Goal: Information Seeking & Learning: Compare options

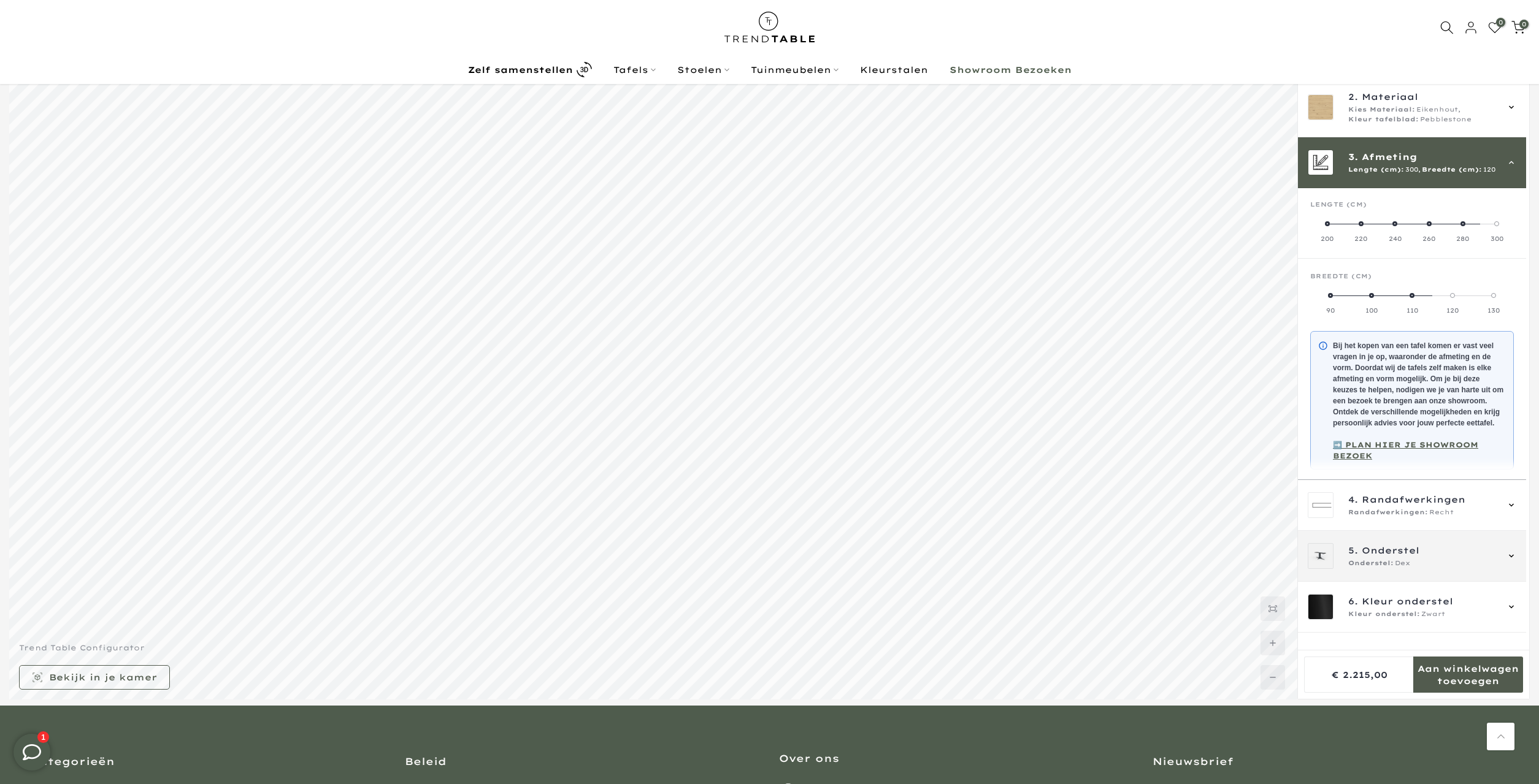
click at [1407, 582] on div "5. Onderstel Onderstel: Dex" at bounding box center [1411, 556] width 228 height 51
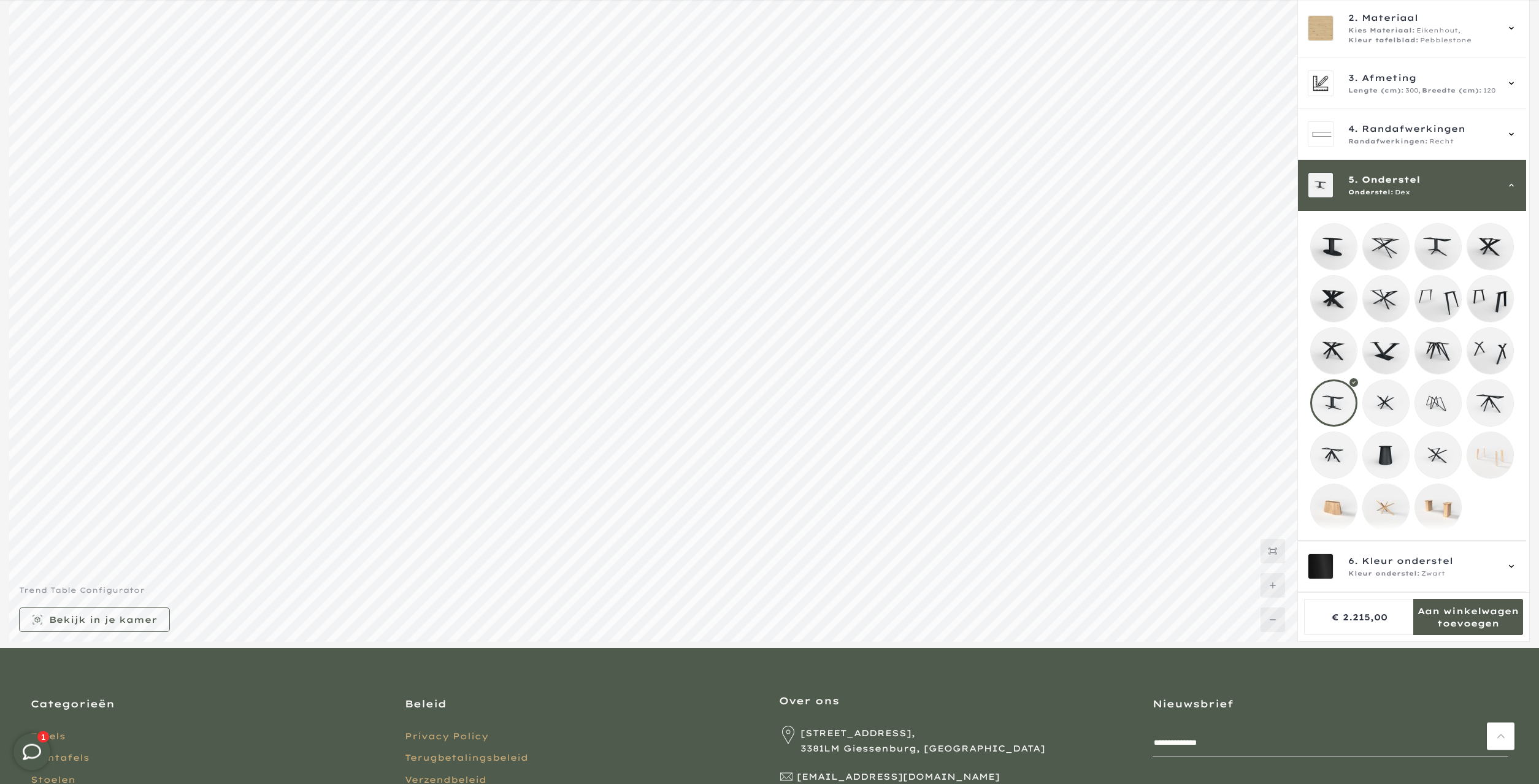
scroll to position [243, 0]
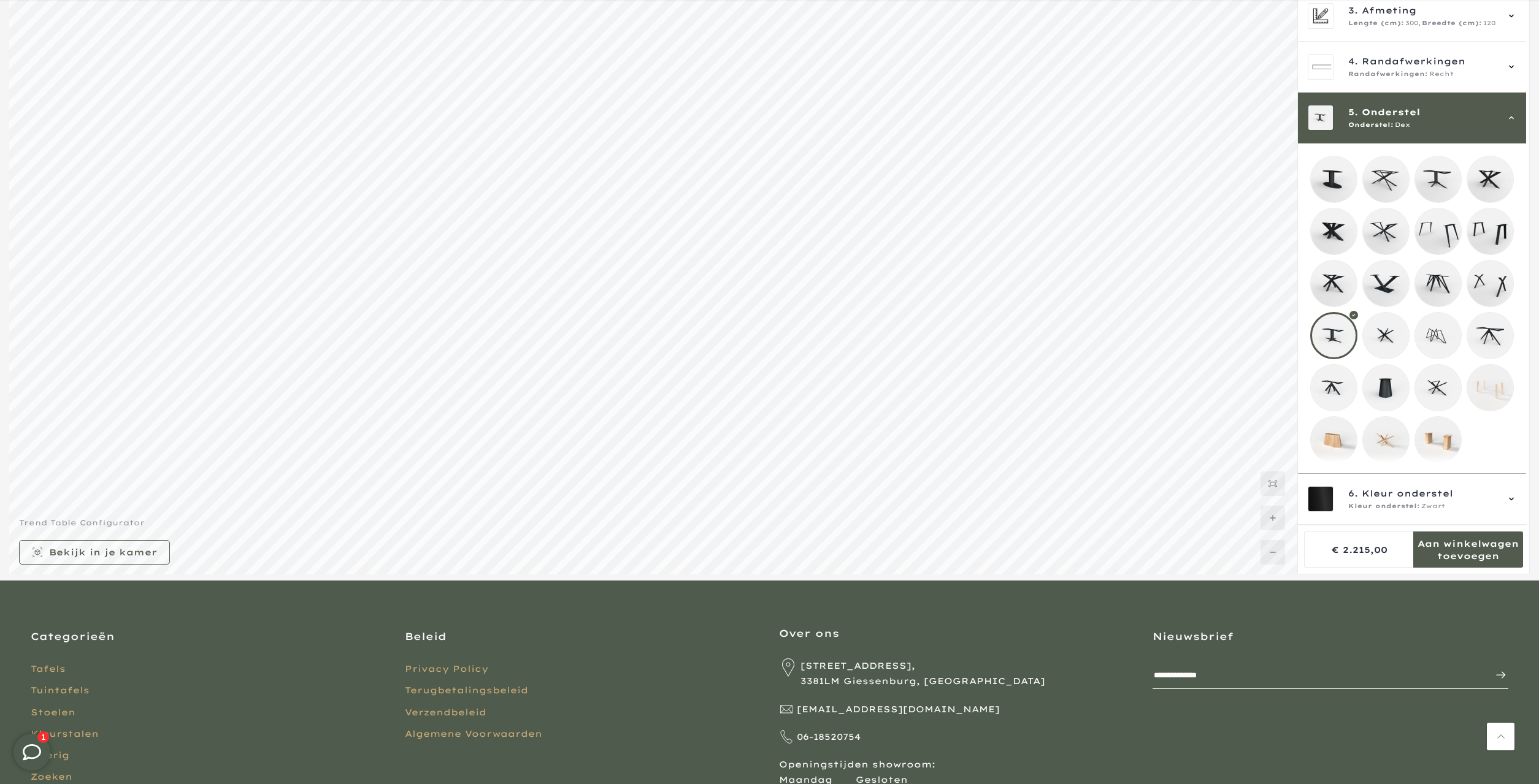
click at [1397, 381] on mmq-loader at bounding box center [1386, 387] width 46 height 46
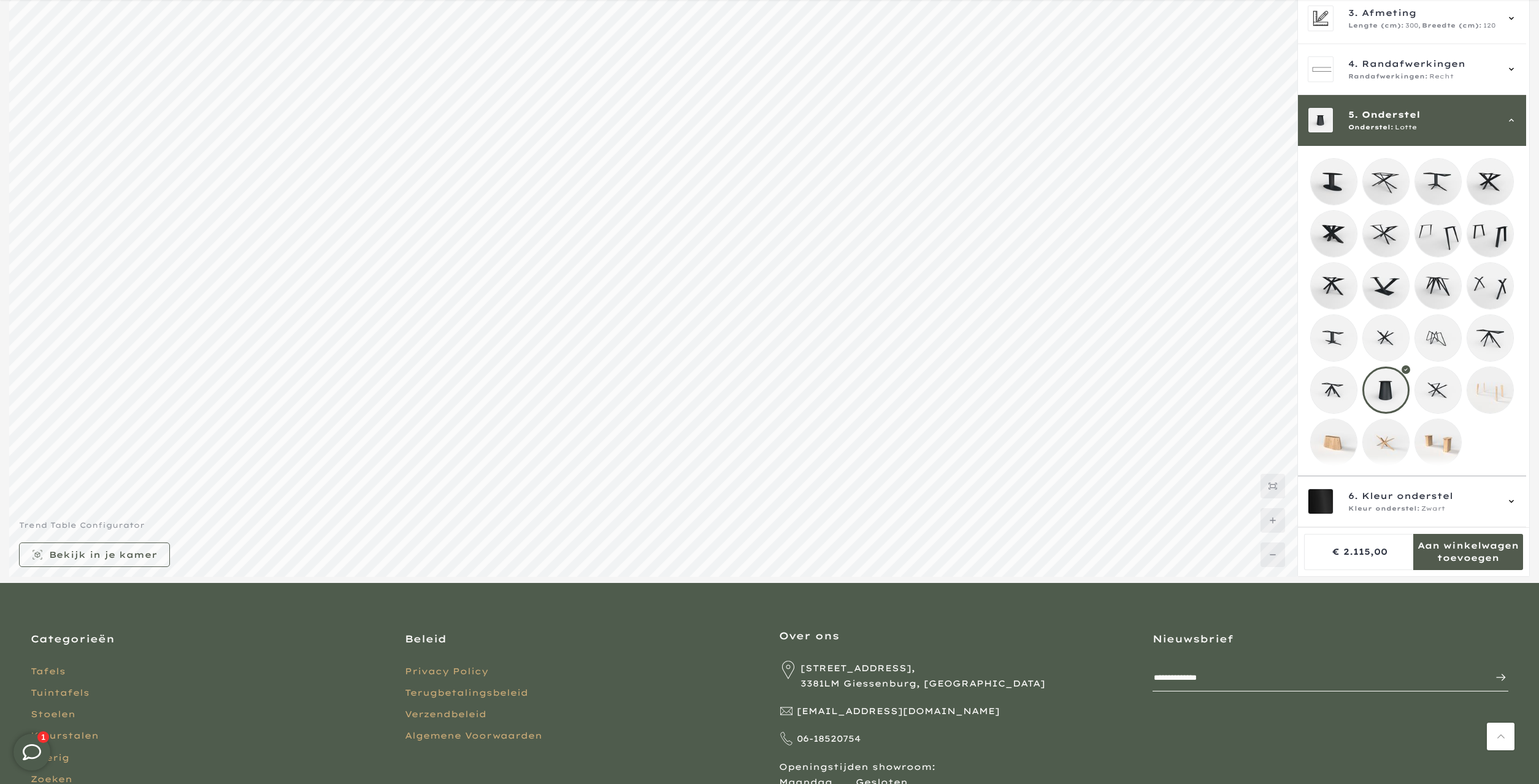
click at [1341, 162] on mmq-loader at bounding box center [1334, 182] width 46 height 46
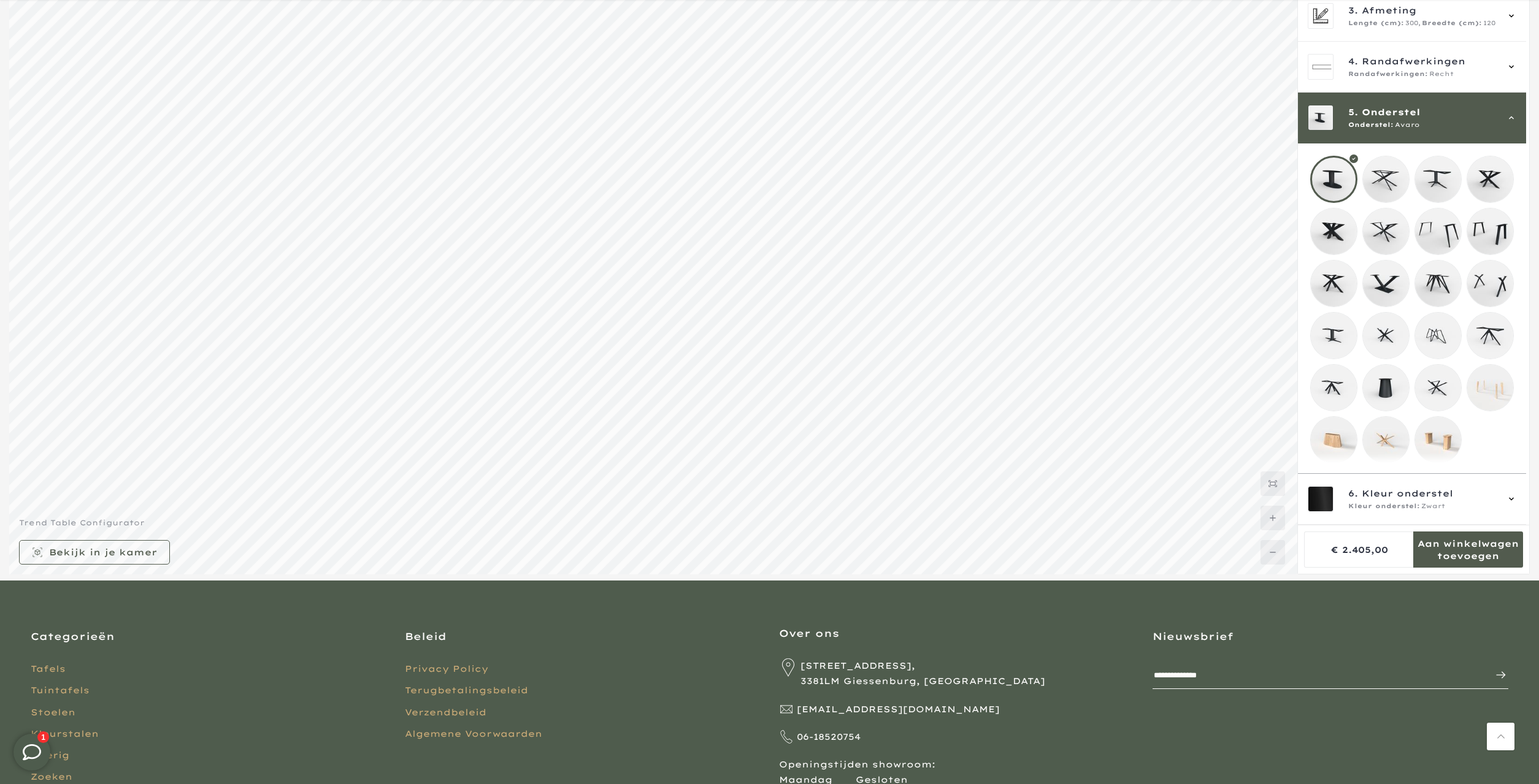
click at [1407, 162] on mmq-loader at bounding box center [1386, 179] width 46 height 46
click at [1454, 164] on mmq-loader at bounding box center [1438, 179] width 46 height 46
click at [1502, 163] on mmq-loader at bounding box center [1490, 179] width 46 height 46
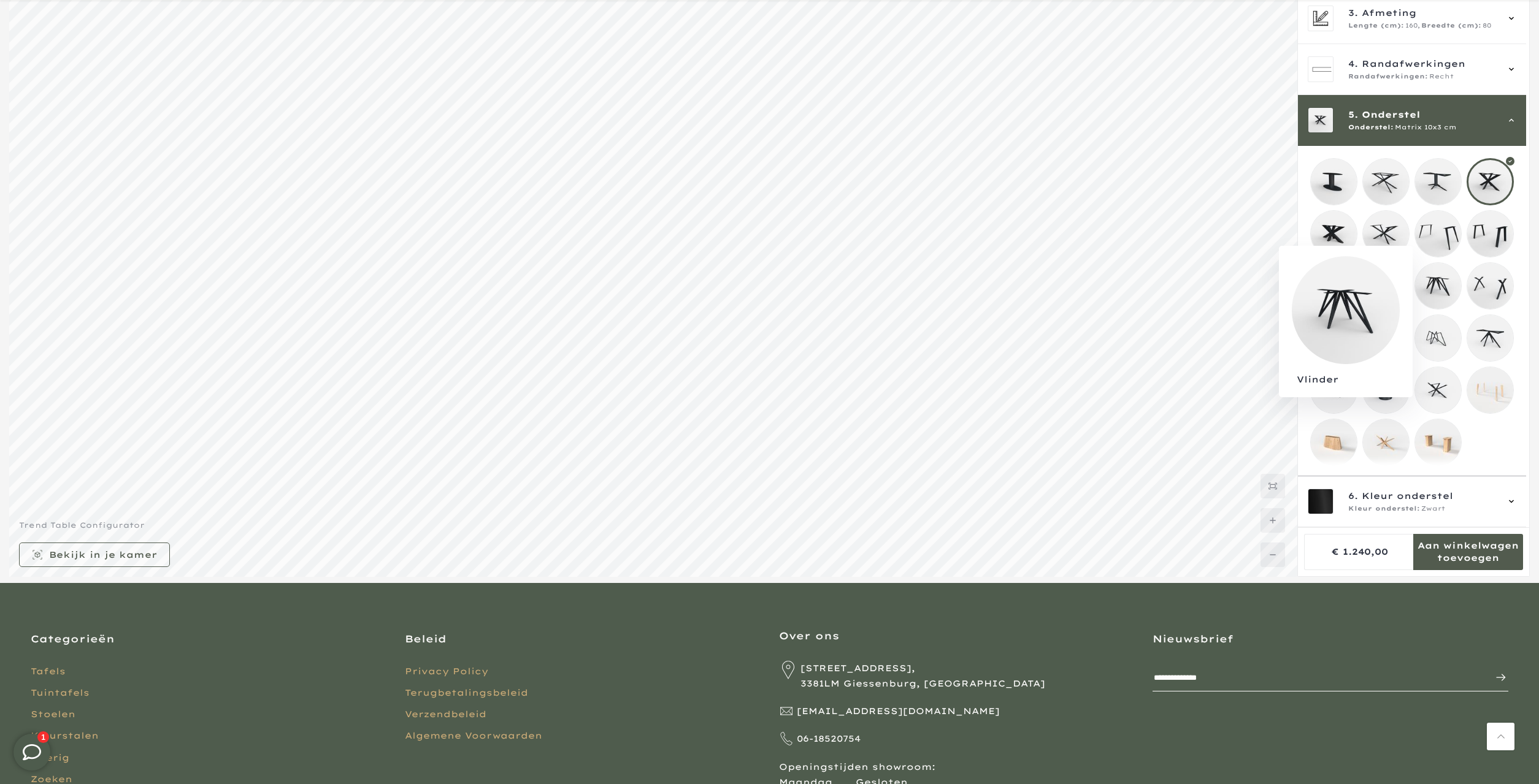
click at [1455, 270] on mmq-loader at bounding box center [1438, 286] width 46 height 46
click at [1495, 226] on mmq-loader at bounding box center [1490, 234] width 46 height 46
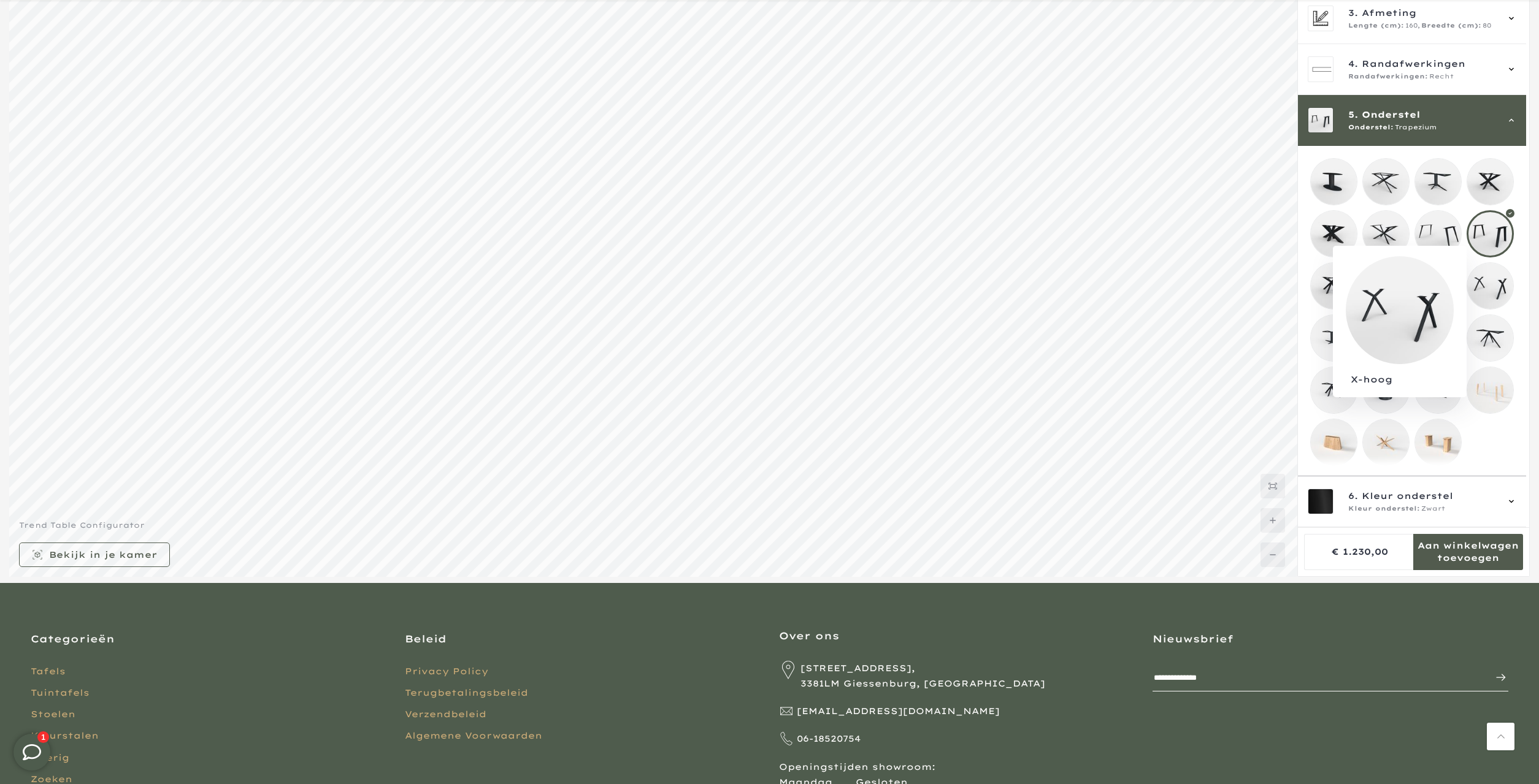
click at [1492, 266] on mmq-loader at bounding box center [1490, 286] width 46 height 46
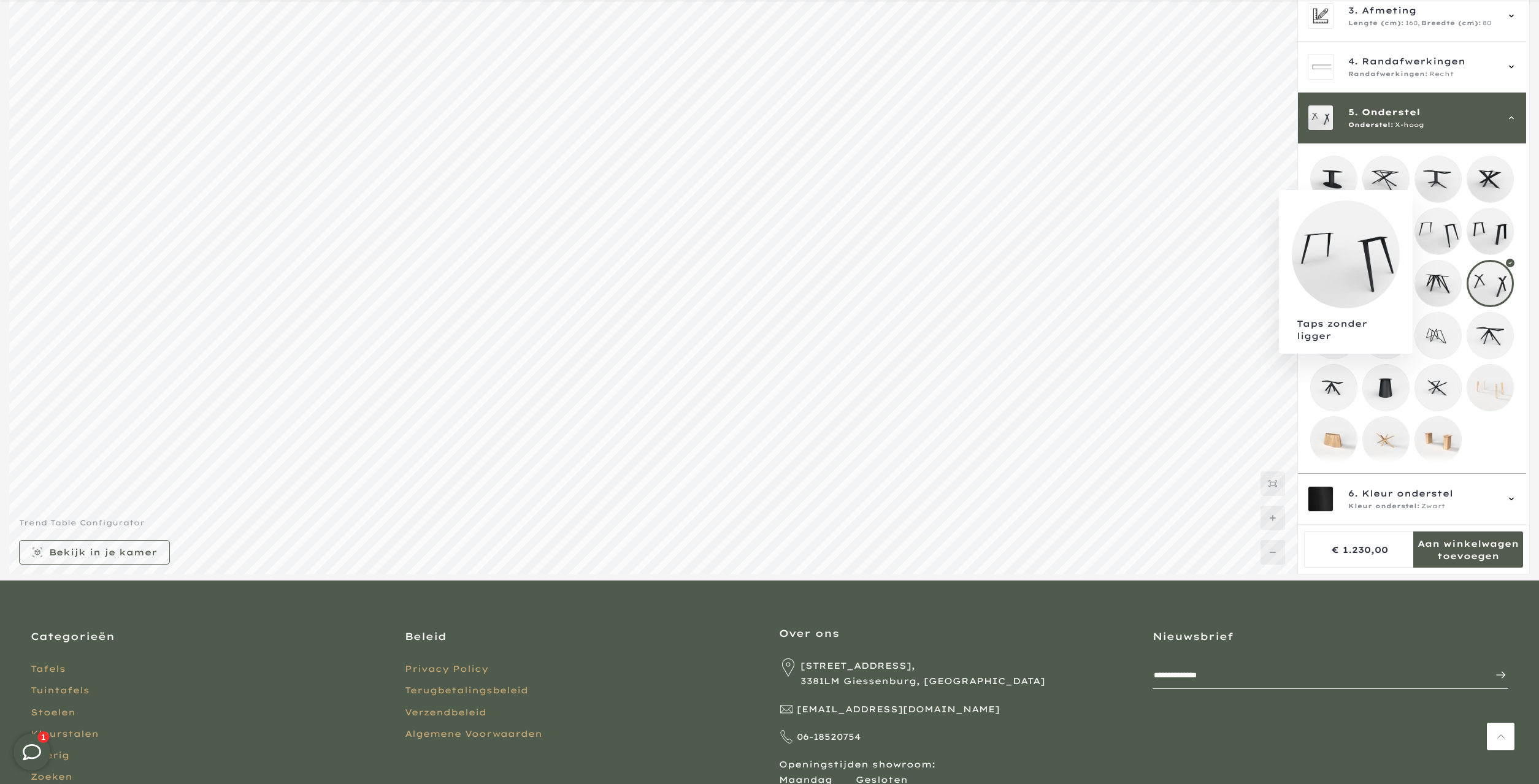
click at [1427, 218] on mmq-loader at bounding box center [1438, 231] width 46 height 46
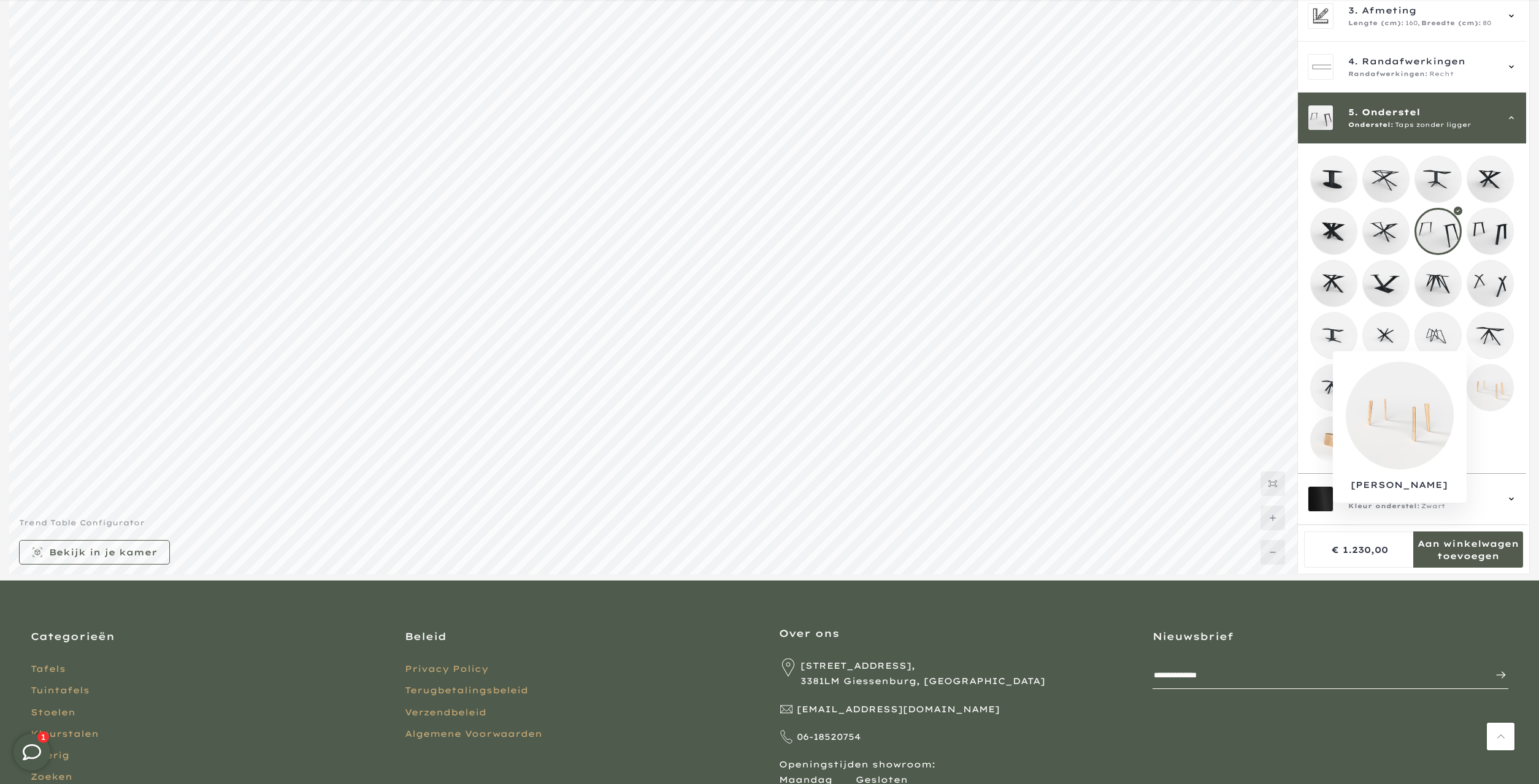
click at [1487, 378] on mmq-loader at bounding box center [1490, 387] width 46 height 46
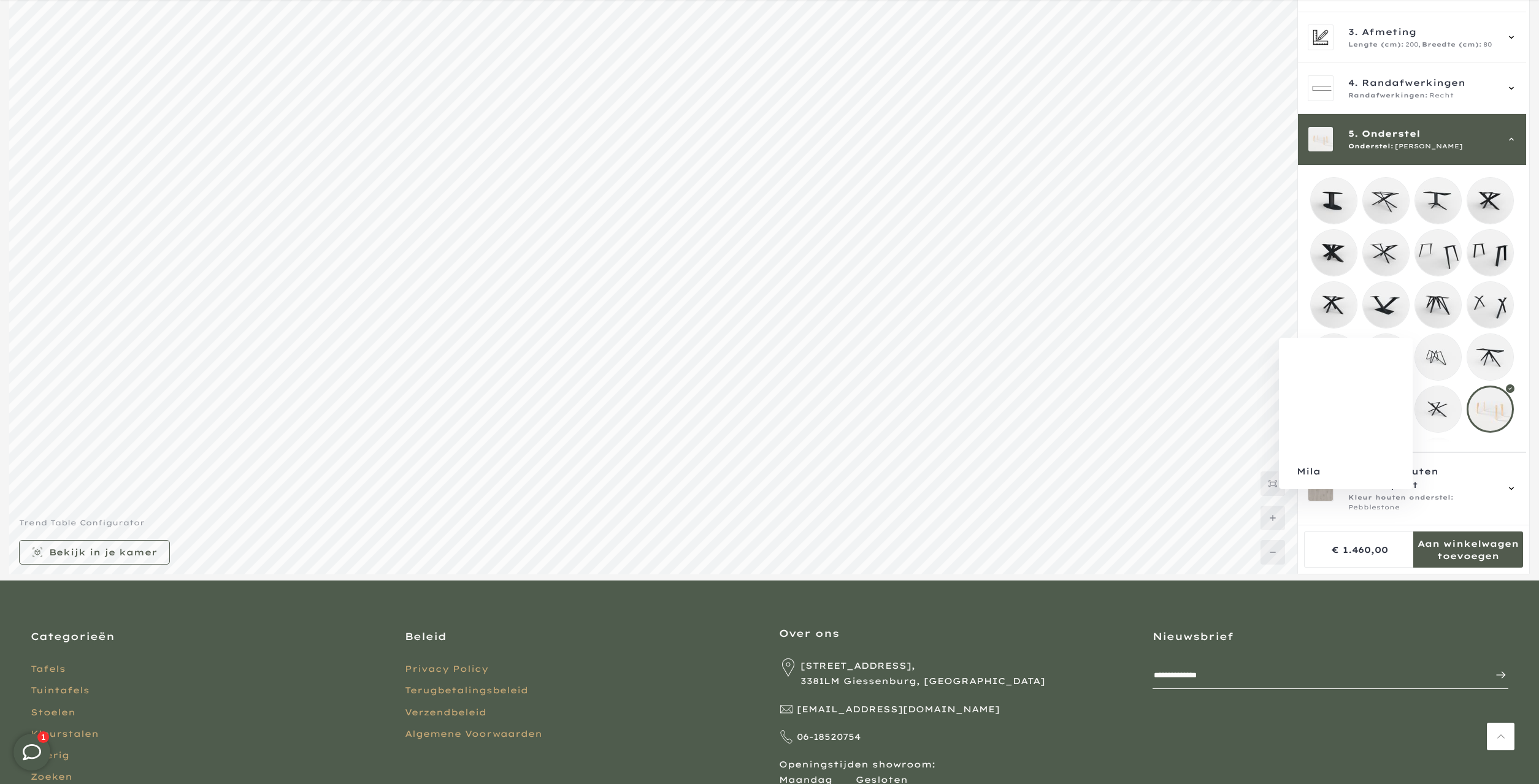
click at [1448, 367] on mmq-loader at bounding box center [1438, 357] width 46 height 46
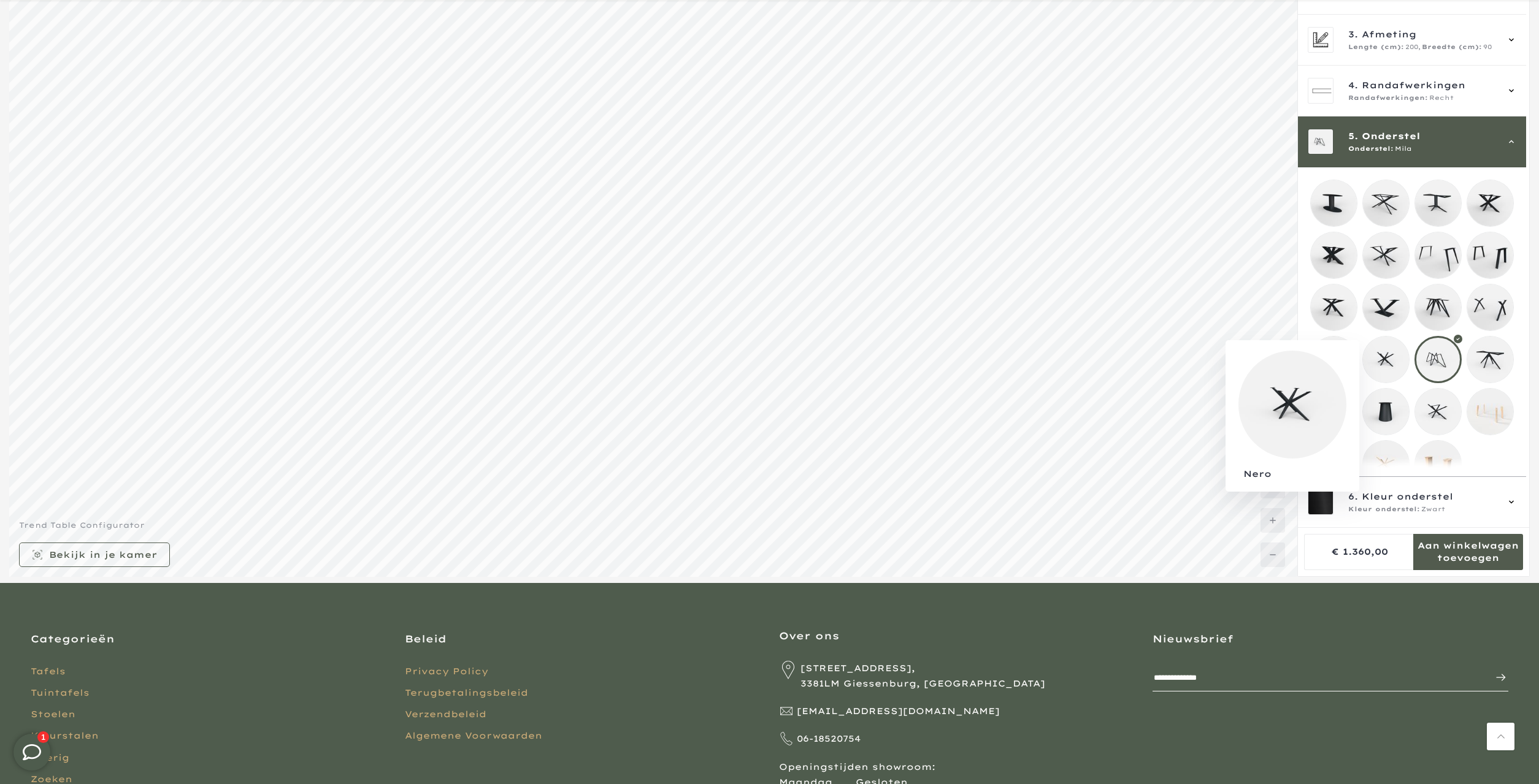
click at [1384, 366] on mmq-loader at bounding box center [1386, 360] width 46 height 46
click at [1349, 363] on mmq-loader at bounding box center [1334, 360] width 46 height 46
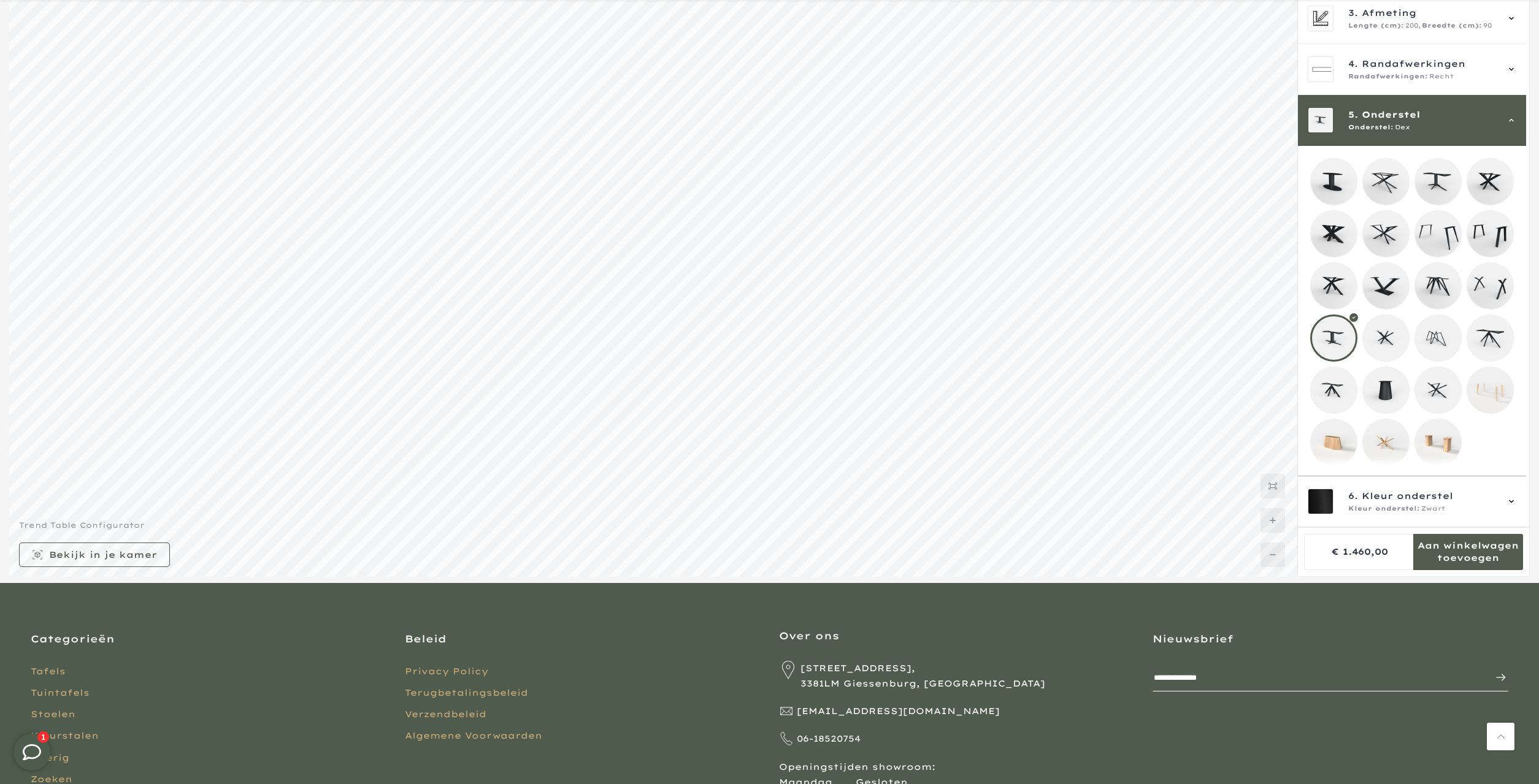
scroll to position [40, 0]
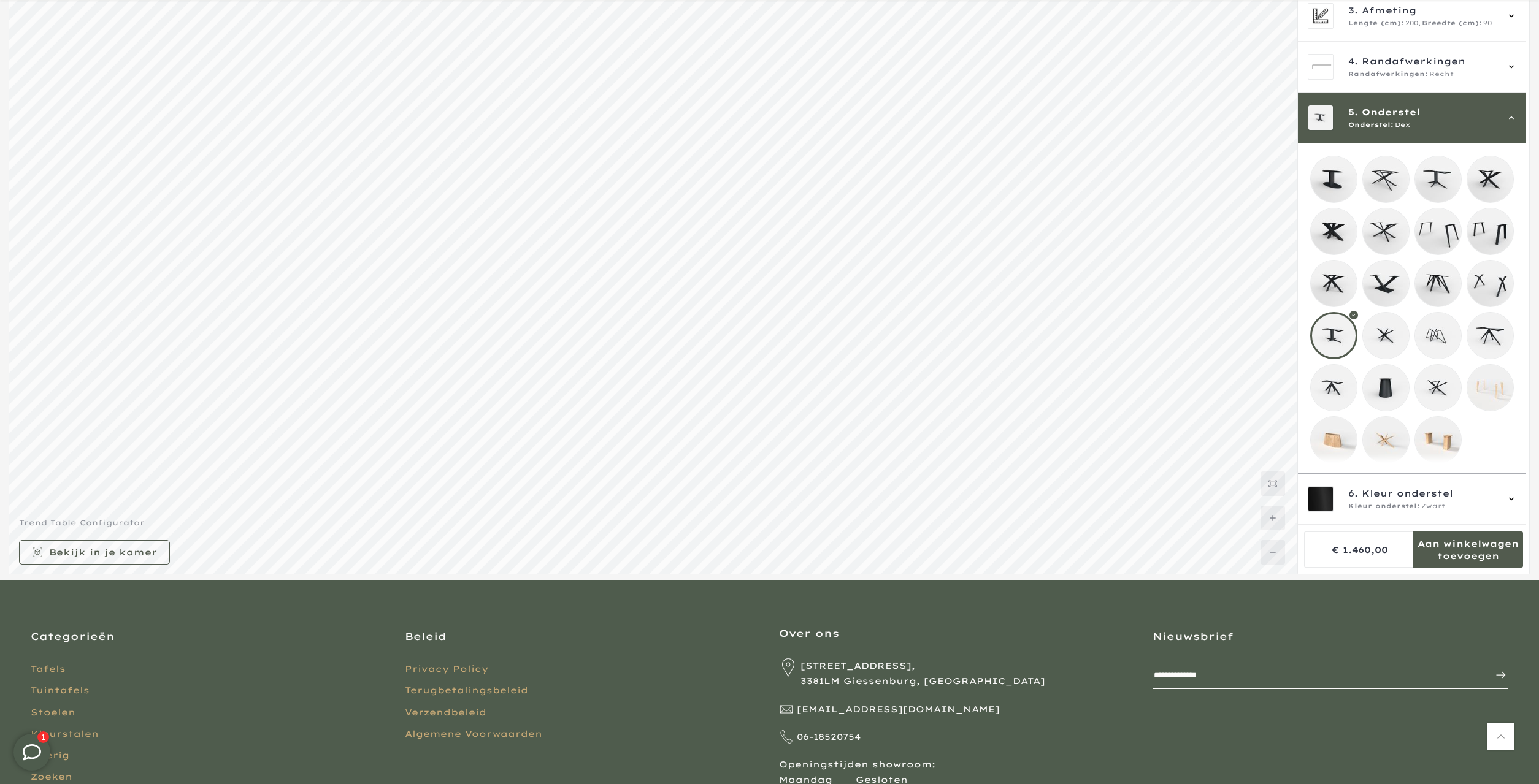
click at [1331, 434] on mmq-loader at bounding box center [1334, 440] width 46 height 46
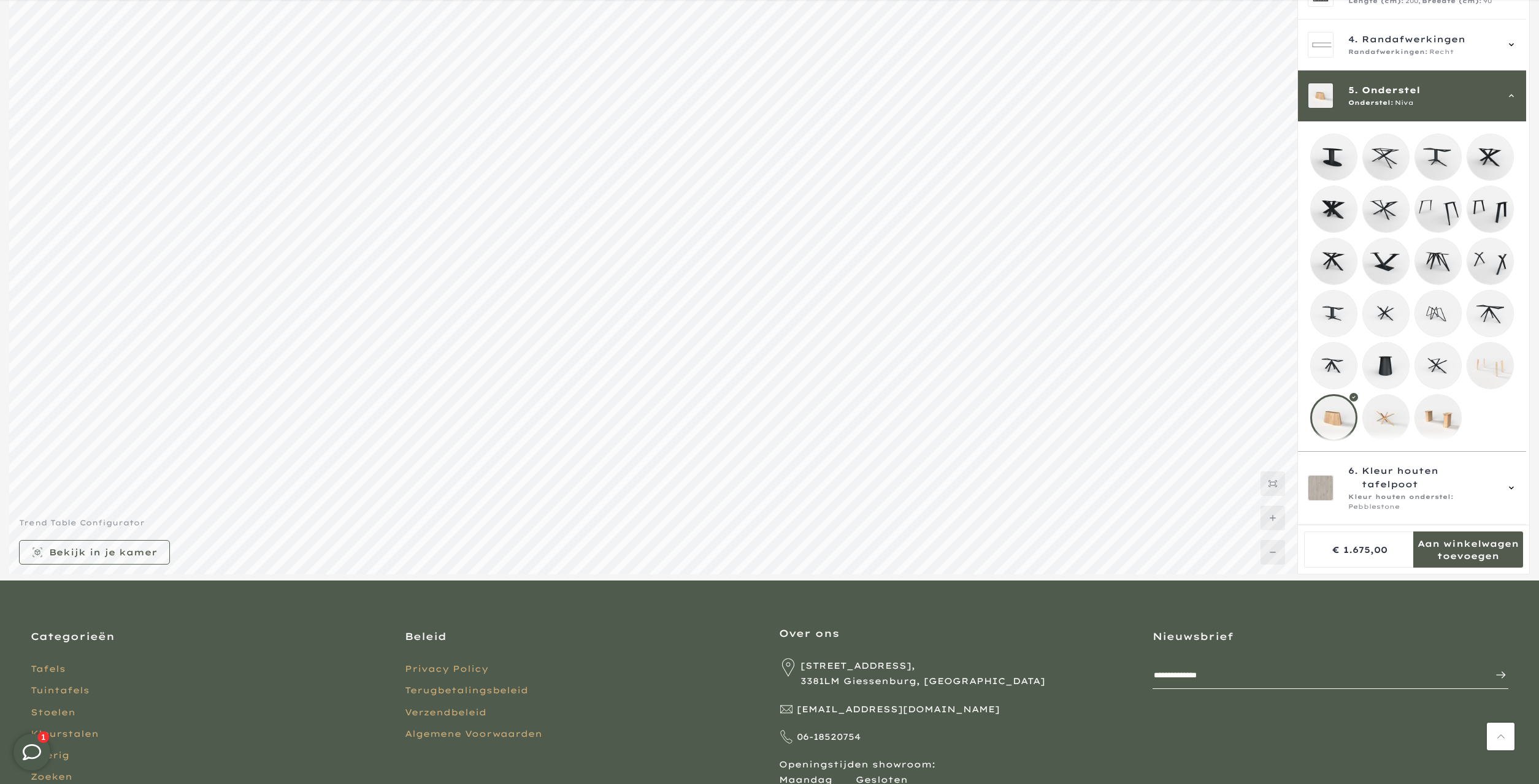
scroll to position [49, 0]
click at [1387, 417] on mmq-loader at bounding box center [1386, 417] width 46 height 46
click at [1430, 430] on mmq-loader at bounding box center [1438, 417] width 46 height 46
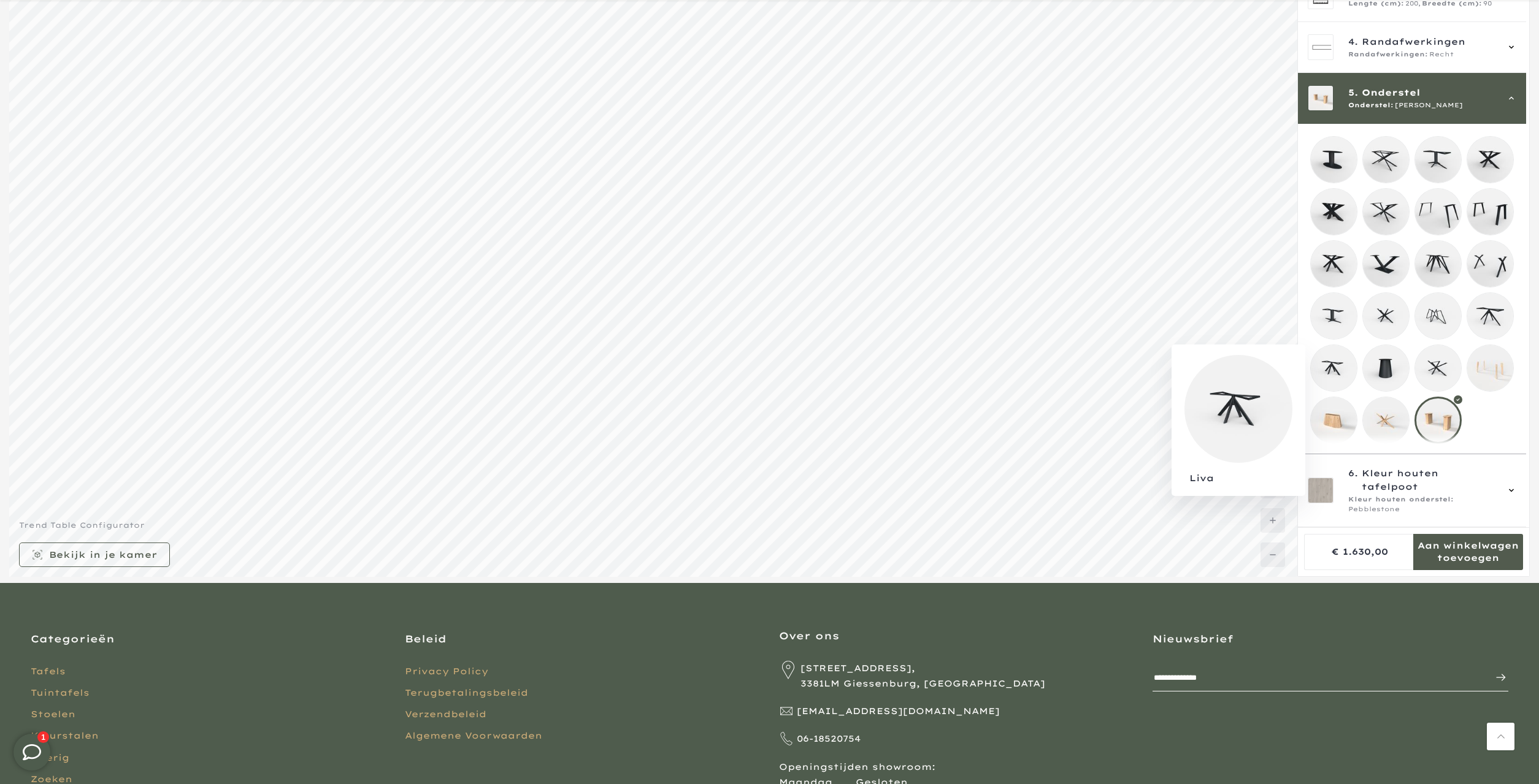
click at [1324, 377] on mmq-loader at bounding box center [1334, 368] width 46 height 46
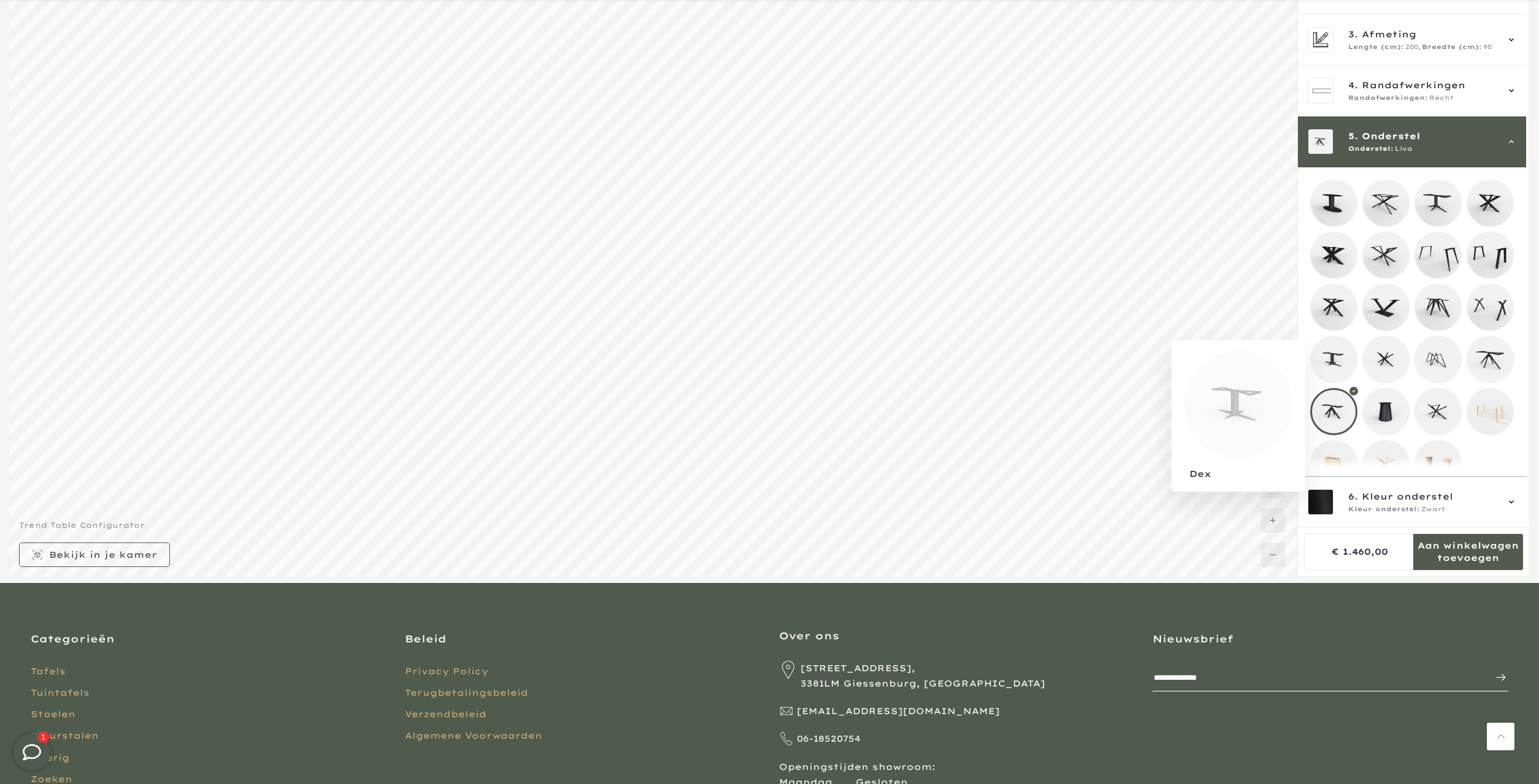
click at [1348, 361] on mmq-loader at bounding box center [1334, 360] width 46 height 46
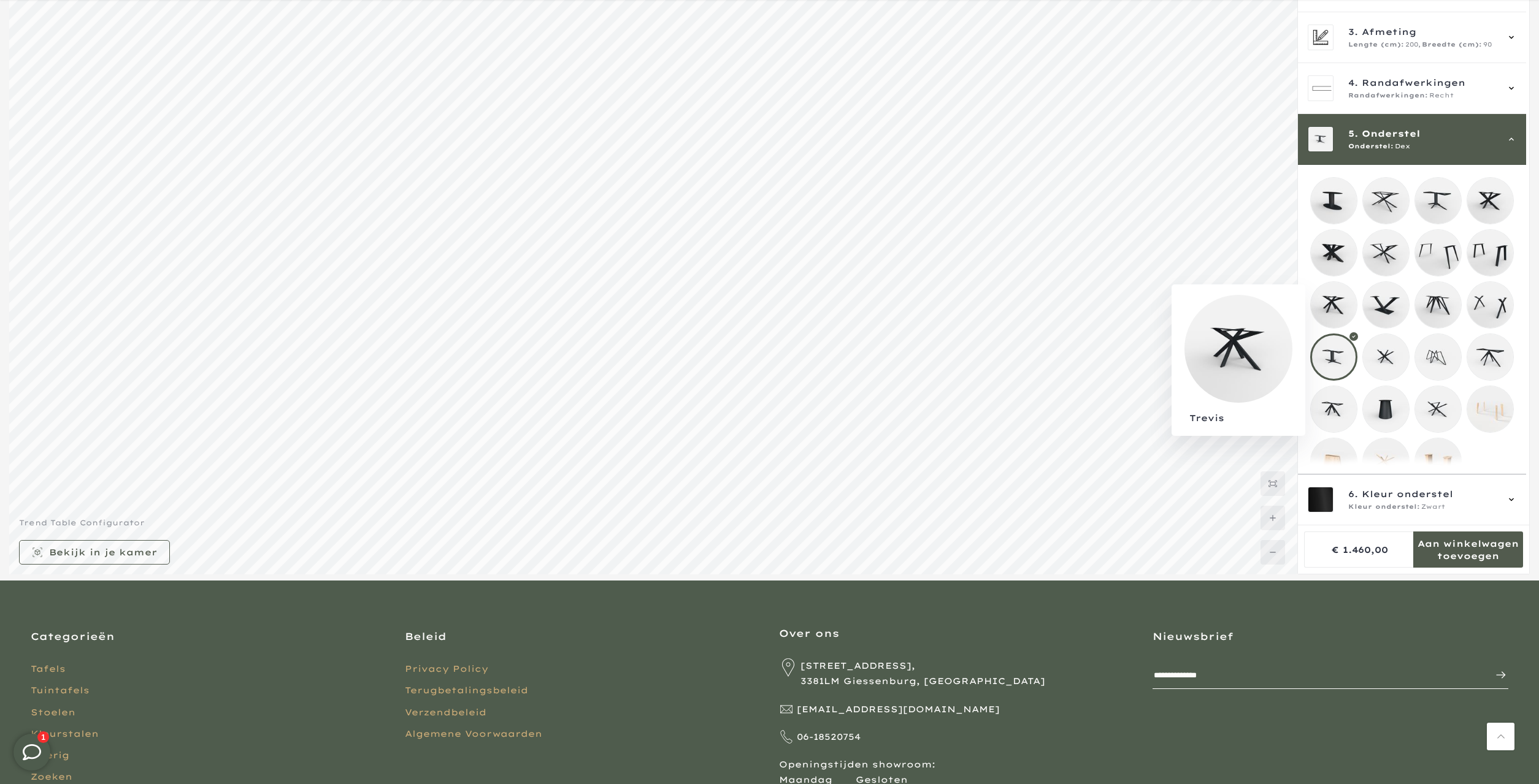
click at [1346, 288] on mmq-loader at bounding box center [1334, 305] width 46 height 46
click at [1460, 196] on mmq-loader at bounding box center [1438, 201] width 46 height 46
click at [1409, 312] on mmq-img at bounding box center [1386, 305] width 47 height 47
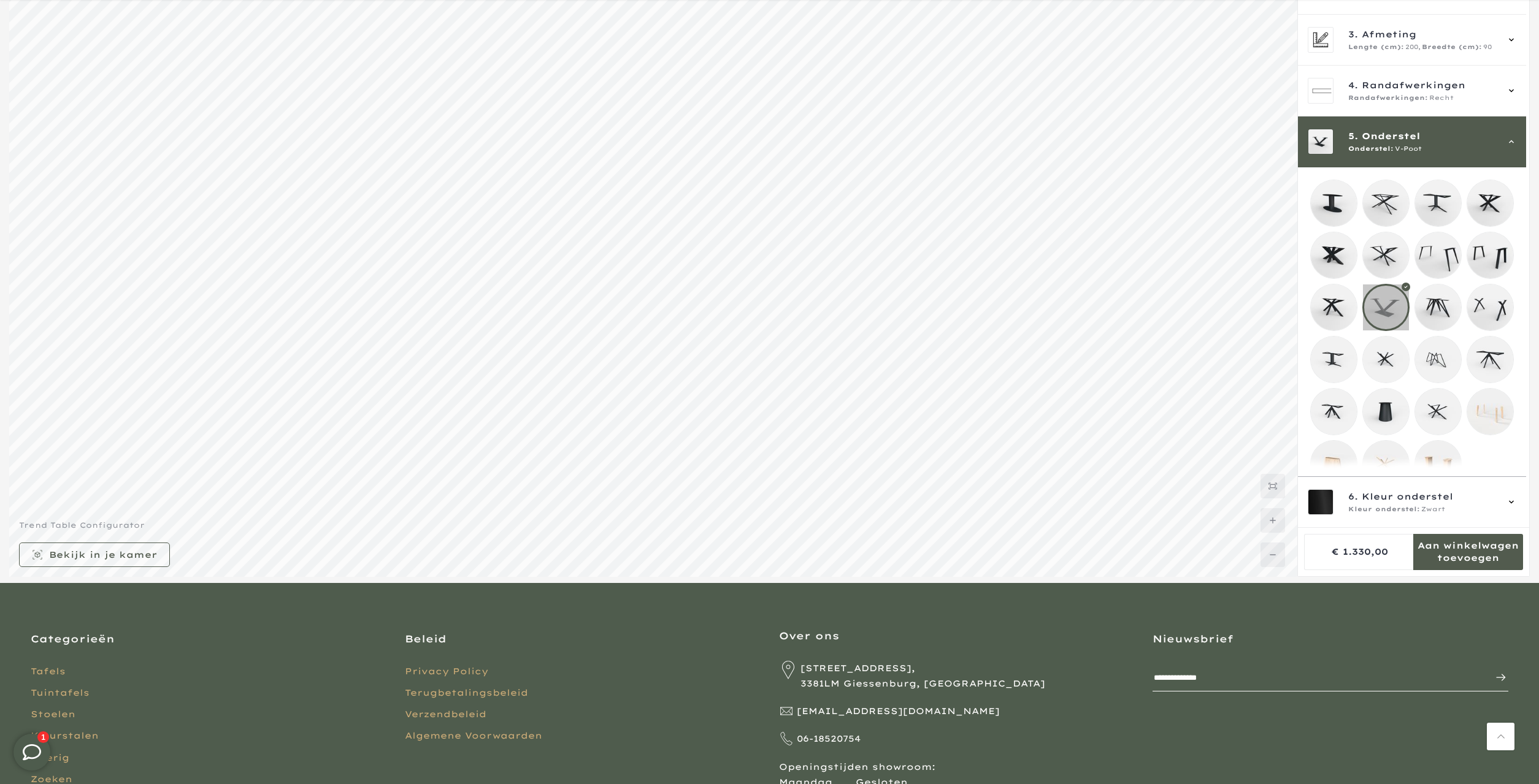
click at [1346, 253] on mmq-loader at bounding box center [1334, 255] width 46 height 46
click at [1339, 311] on mmq-loader at bounding box center [1334, 307] width 46 height 46
click at [1386, 257] on mmq-loader at bounding box center [1386, 255] width 46 height 46
click at [1449, 266] on mmq-loader at bounding box center [1438, 255] width 46 height 46
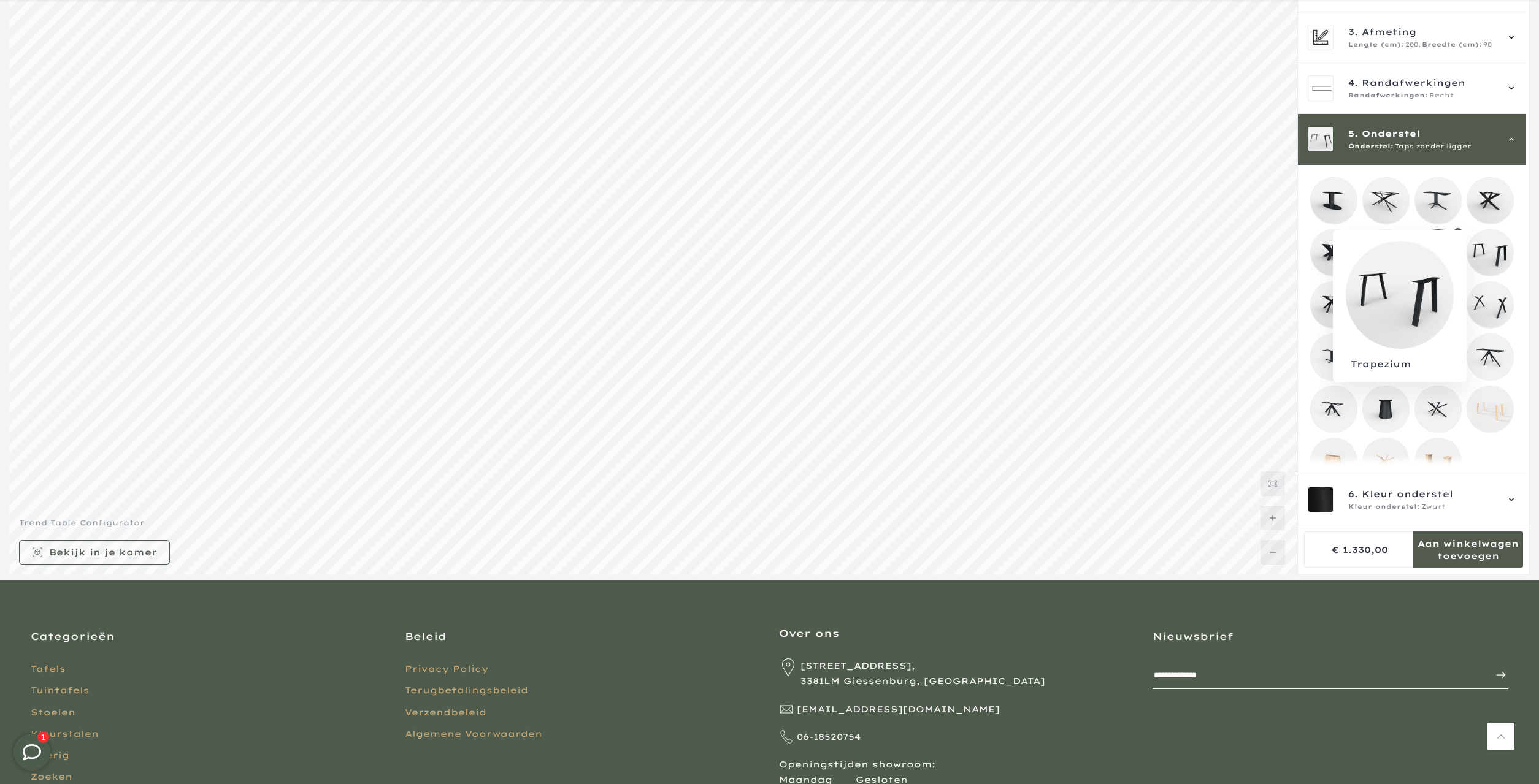
click at [1496, 253] on mmq-loader at bounding box center [1490, 253] width 46 height 46
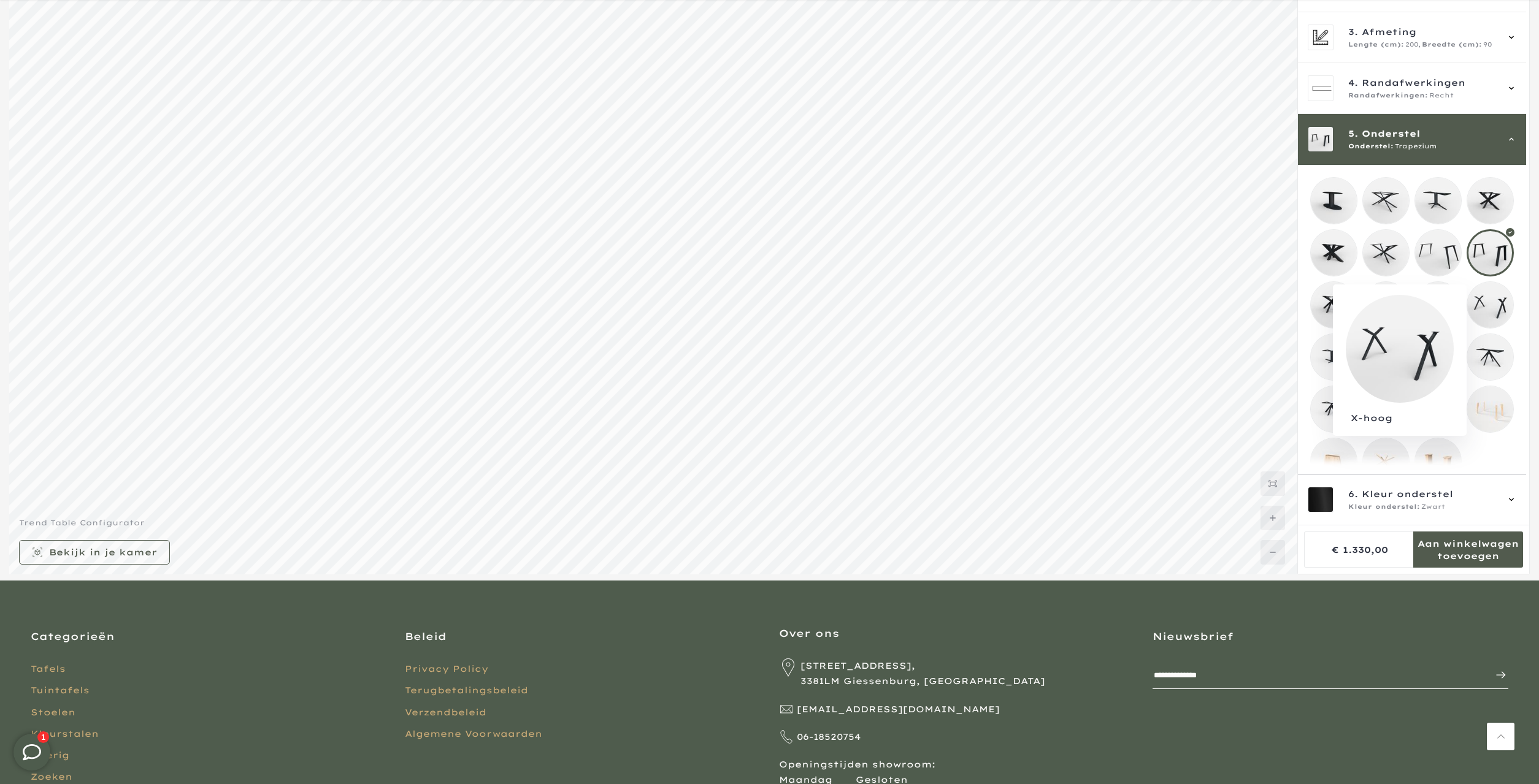
click at [1489, 323] on mmq-loader at bounding box center [1490, 305] width 46 height 46
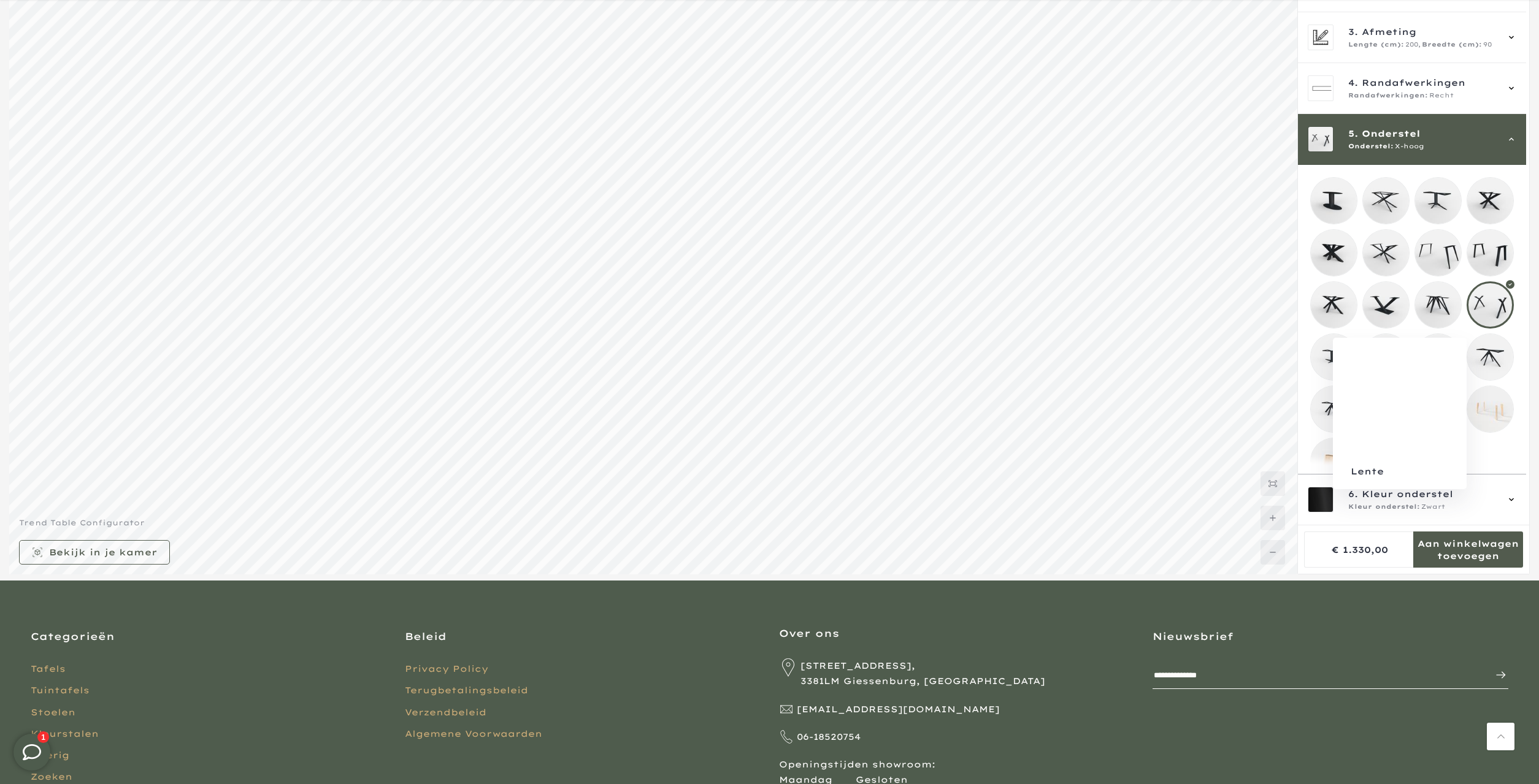
click at [1496, 361] on mmq-loader at bounding box center [1490, 357] width 46 height 46
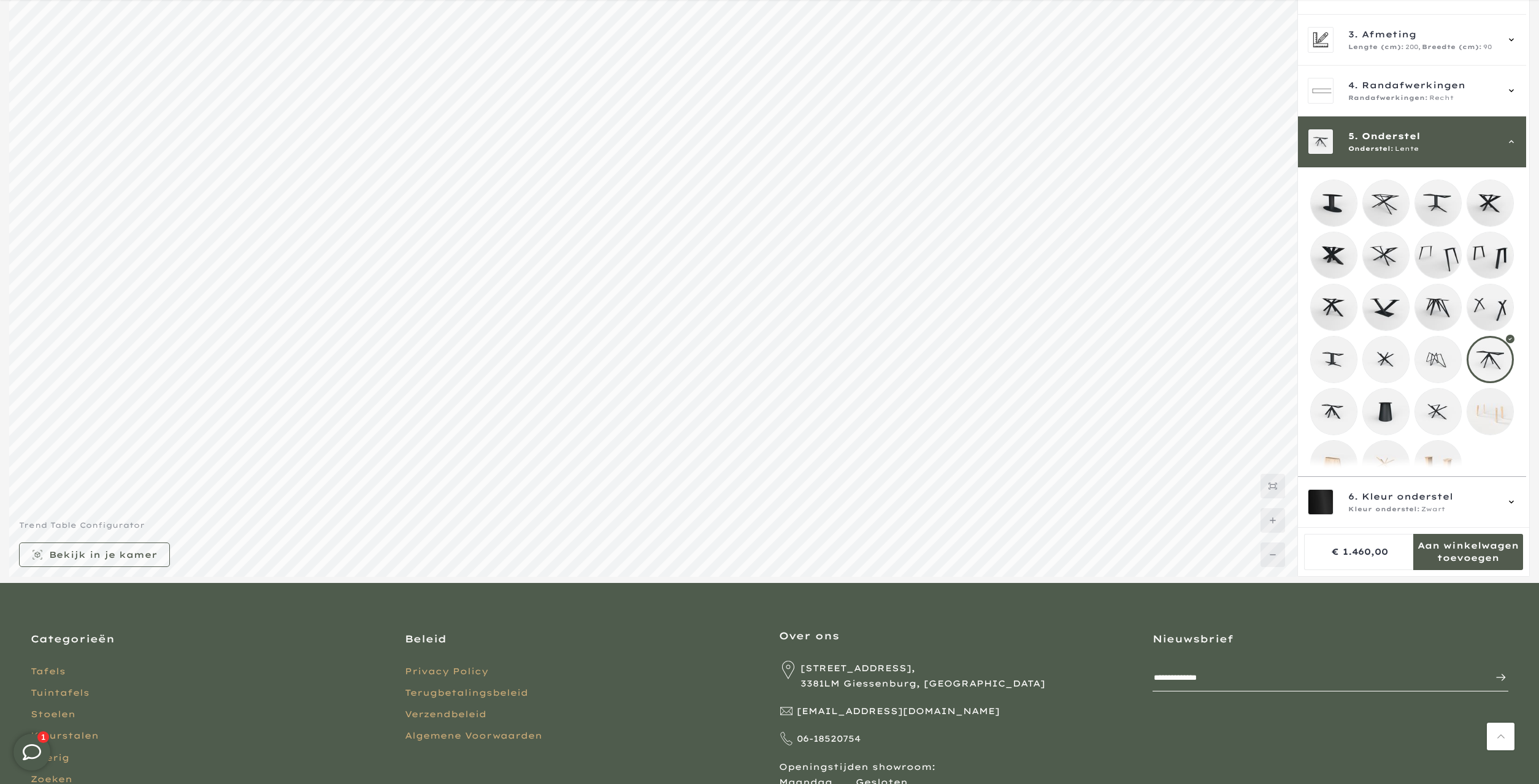
click at [1450, 210] on mmq-loader at bounding box center [1438, 203] width 46 height 46
click at [1497, 206] on mmq-loader at bounding box center [1490, 203] width 46 height 46
click at [1350, 197] on mmq-loader at bounding box center [1334, 203] width 46 height 46
click at [1394, 208] on mmq-loader at bounding box center [1386, 203] width 46 height 46
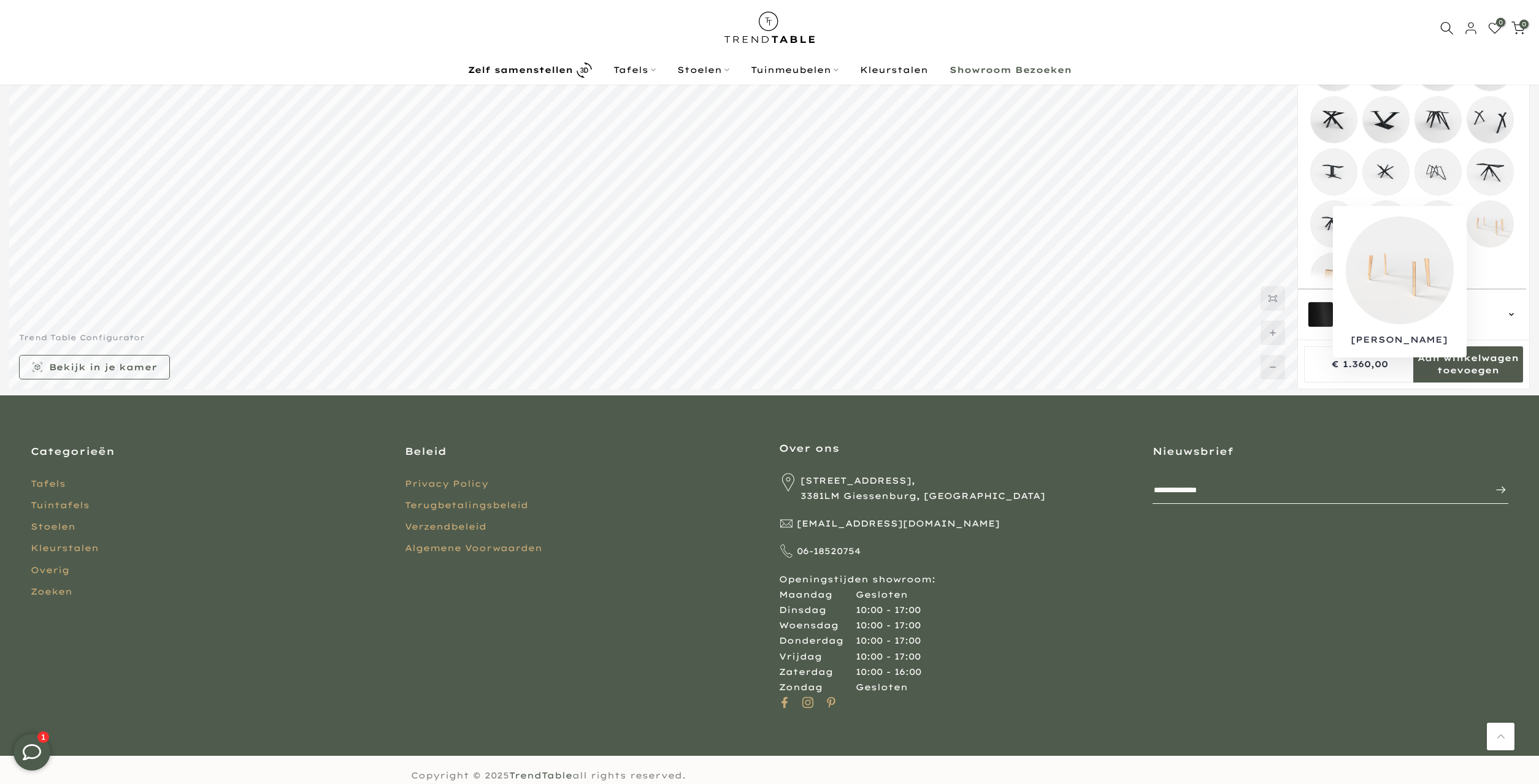
scroll to position [180, 0]
